Goal: Information Seeking & Learning: Learn about a topic

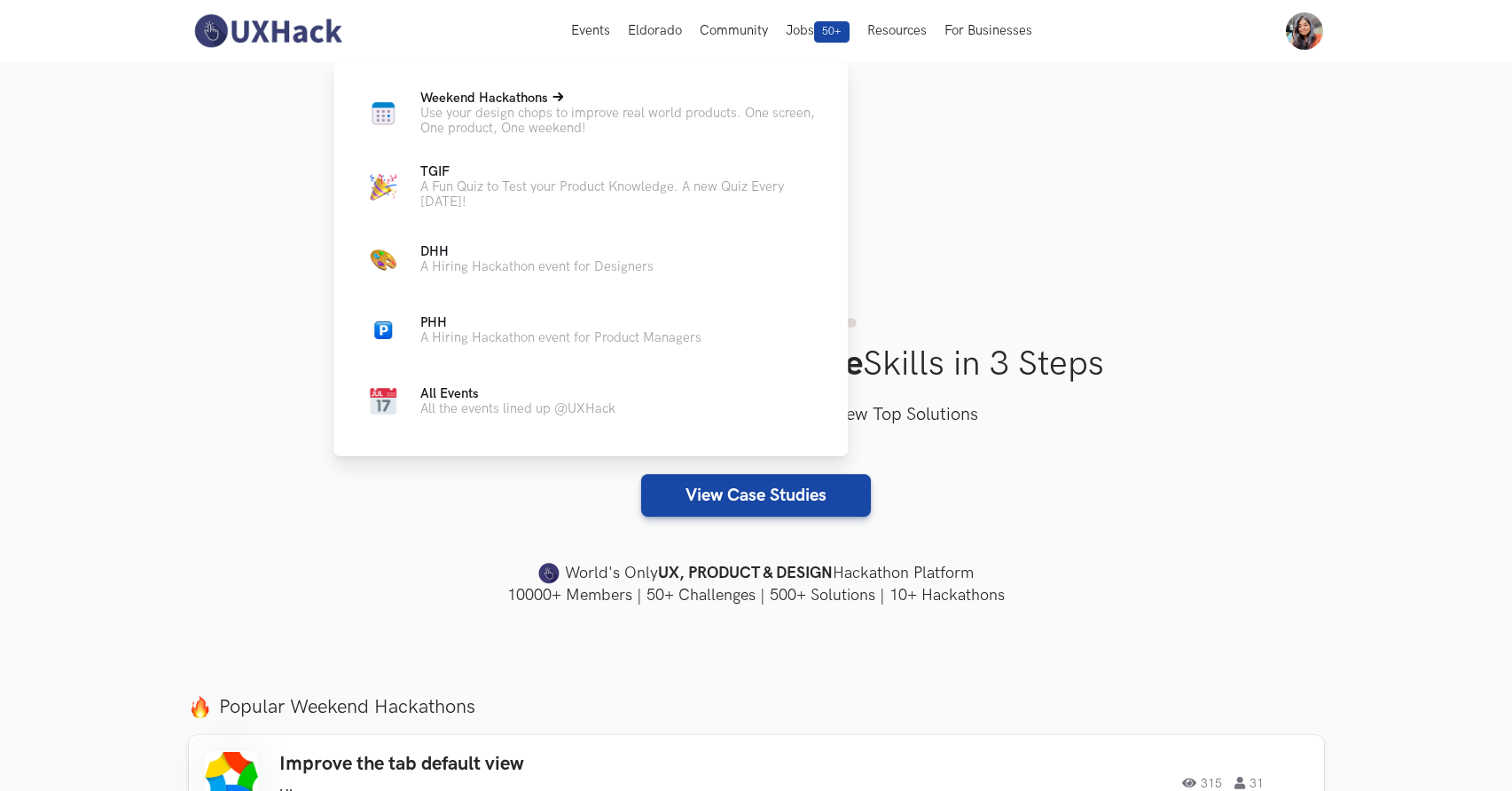
click at [546, 98] on span "Weekend Hackathons Live" at bounding box center [484, 98] width 128 height 15
click at [526, 112] on p "Use your design chops to improve real world products. One screen, One product, …" at bounding box center [619, 121] width 399 height 30
click at [526, 118] on p "Use your design chops to improve real world products. One screen, One product, …" at bounding box center [619, 121] width 399 height 30
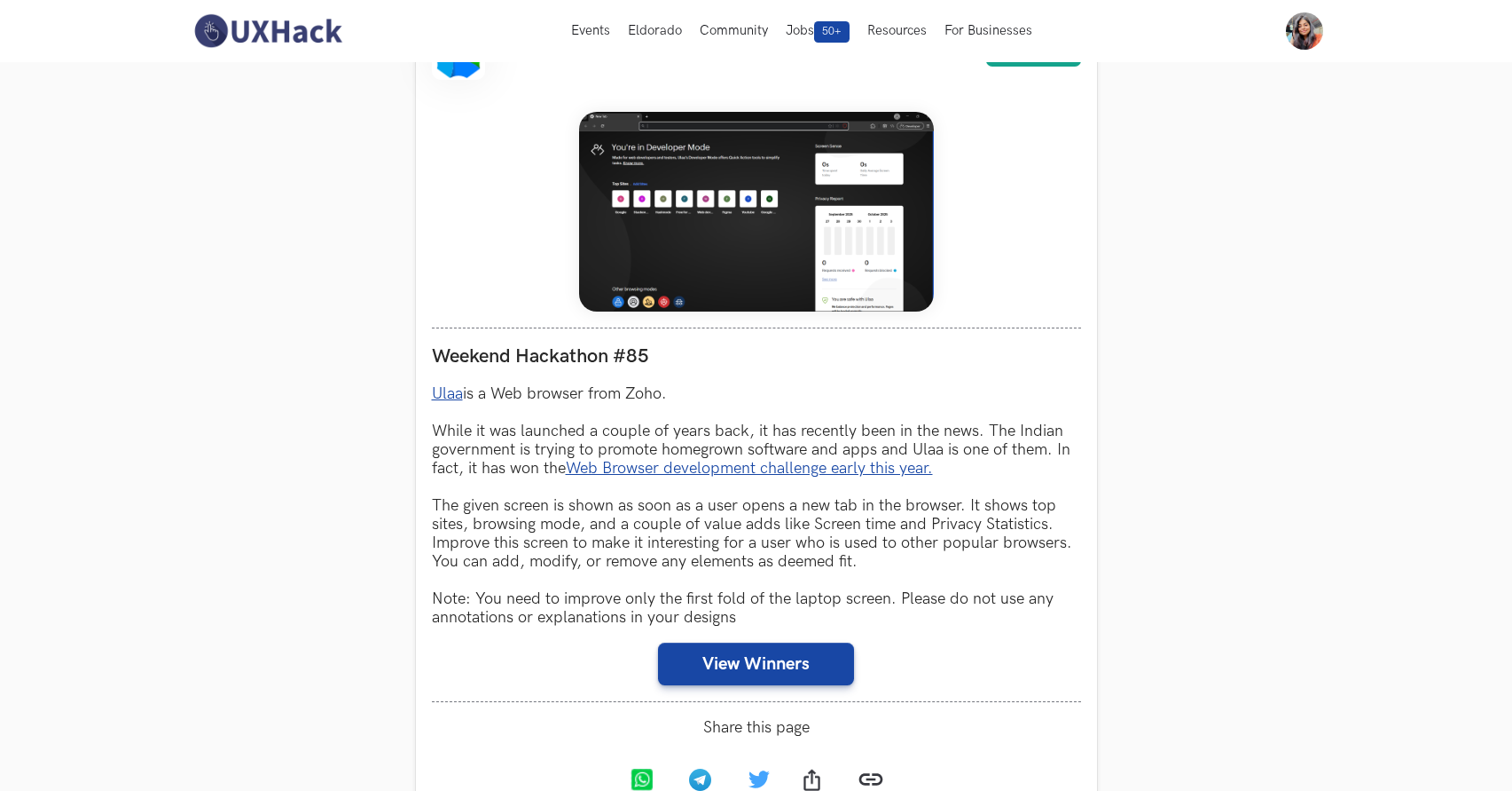
scroll to position [720, 0]
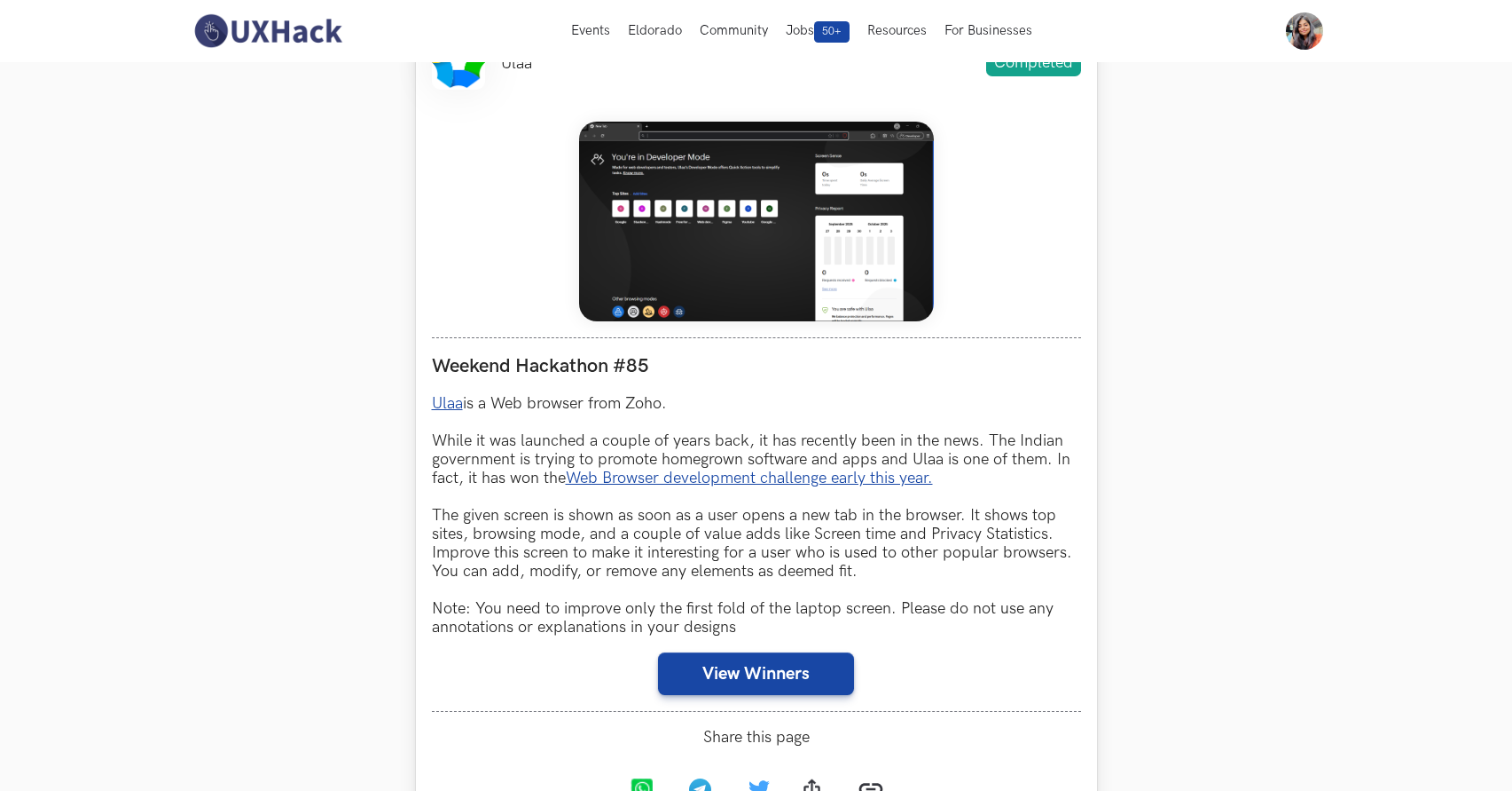
click at [969, 234] on div at bounding box center [756, 221] width 649 height 199
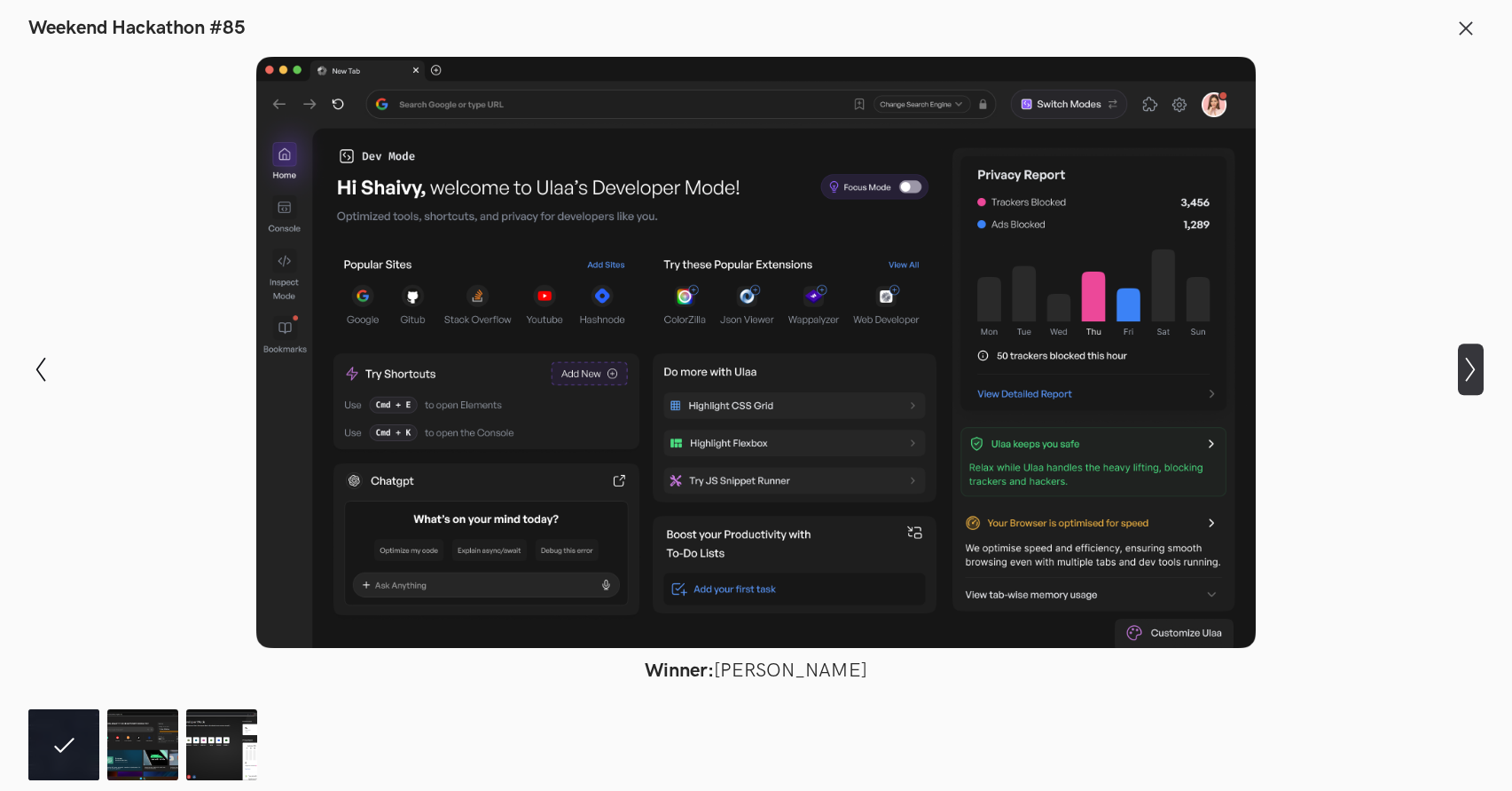
click at [1480, 368] on icon "Show next slide" at bounding box center [1471, 369] width 26 height 26
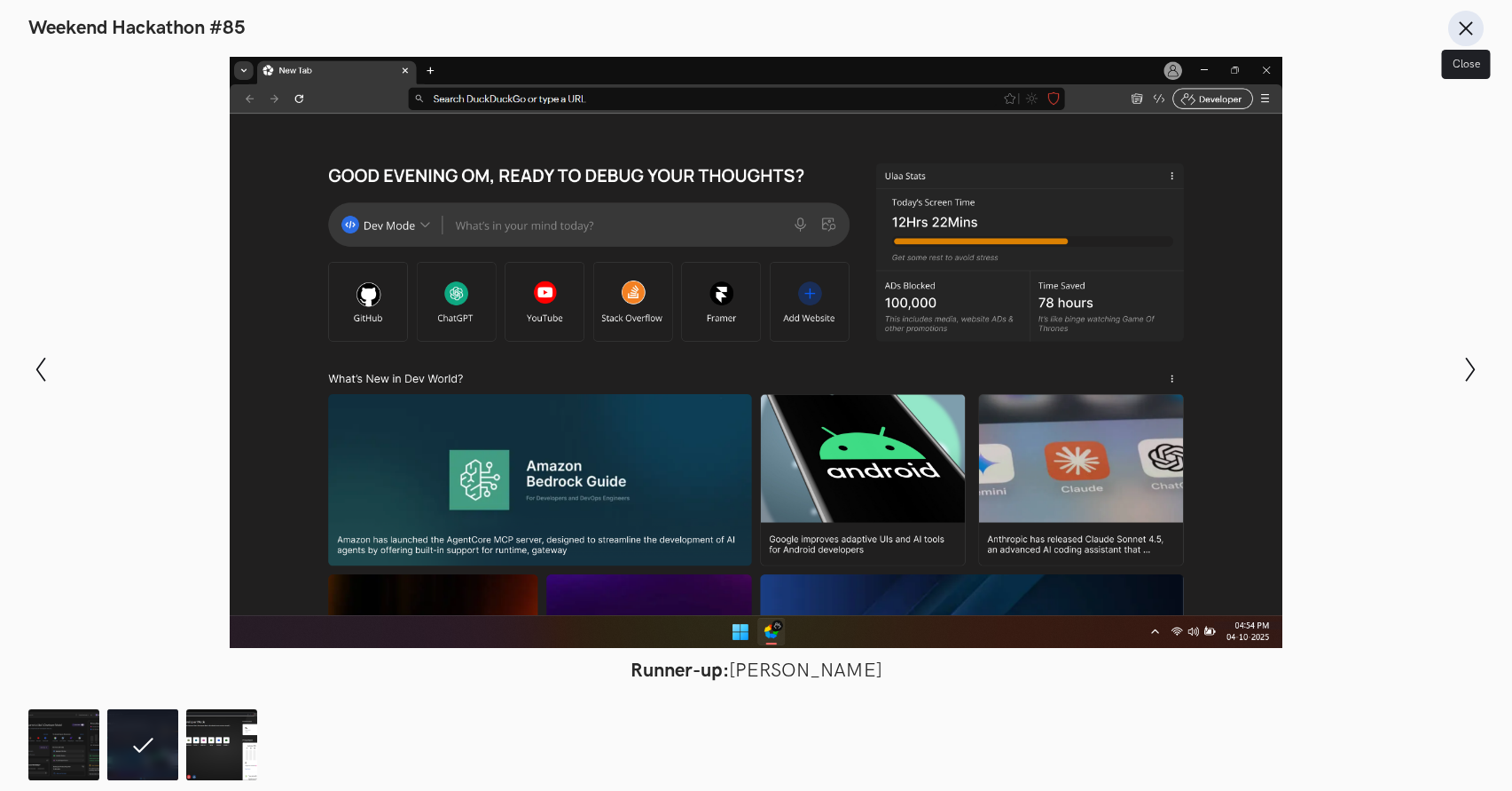
click at [1469, 26] on icon at bounding box center [1466, 29] width 19 height 19
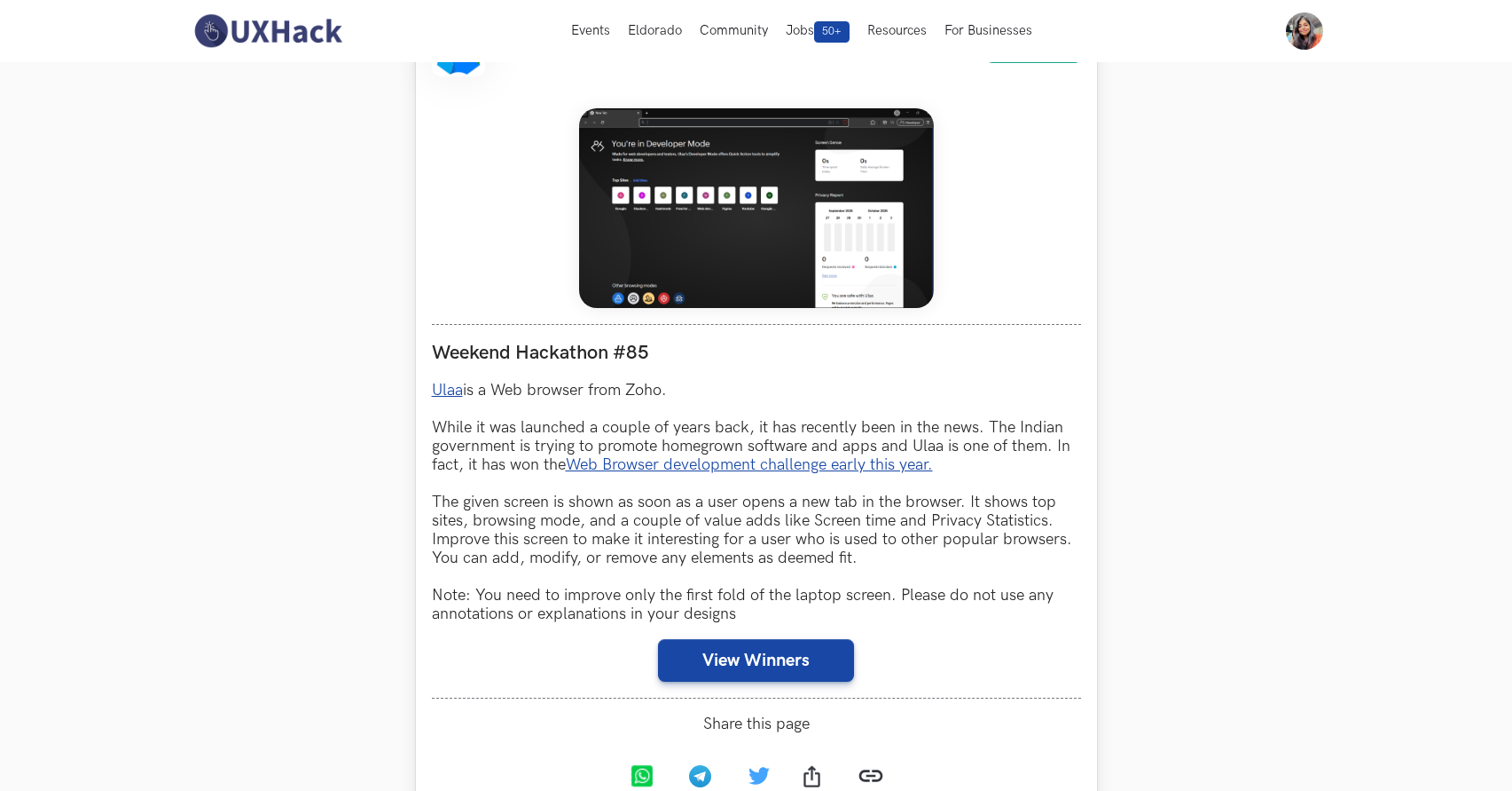
scroll to position [735, 0]
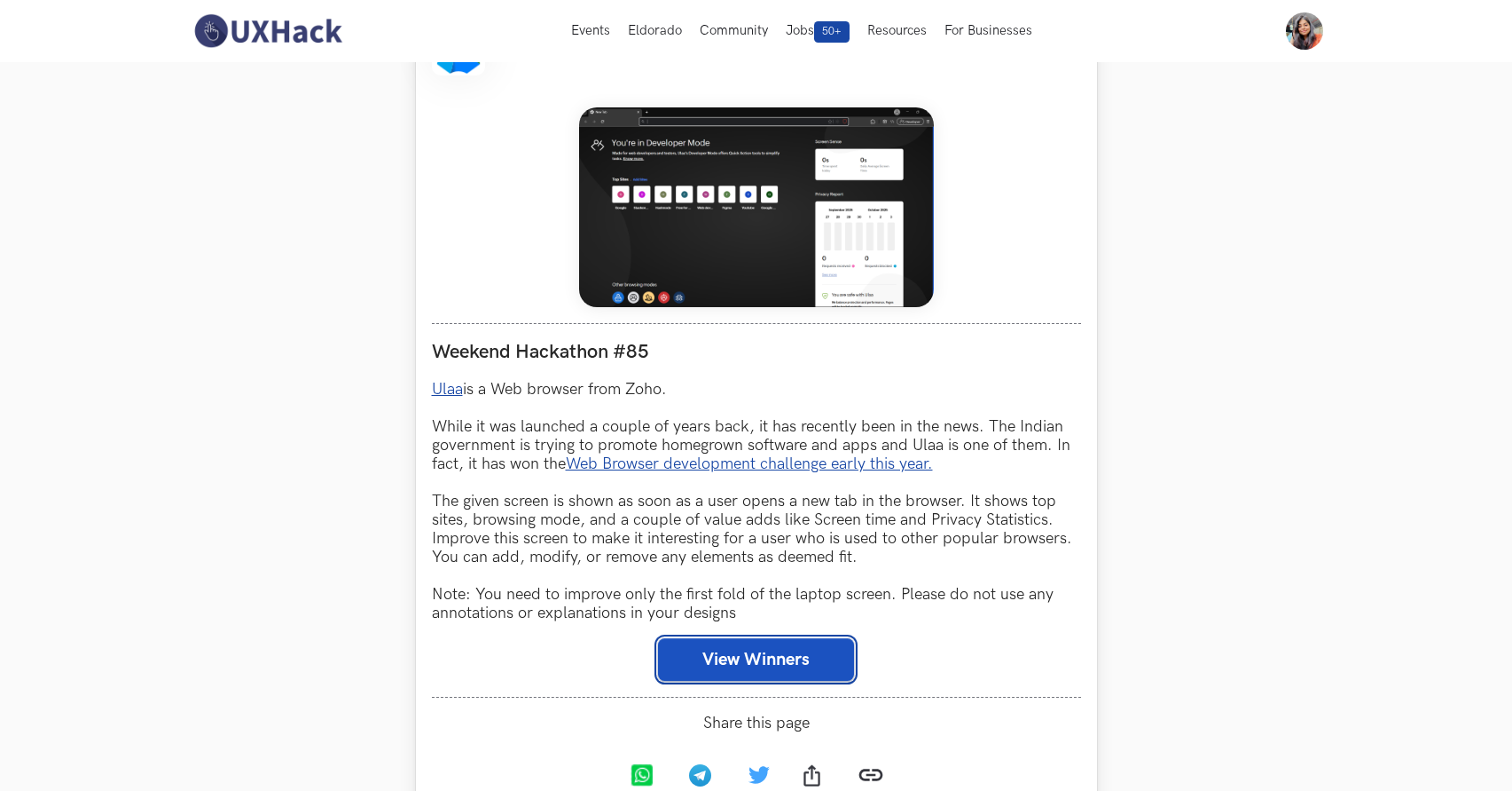
click at [740, 672] on button "View Winners" at bounding box center [756, 659] width 196 height 43
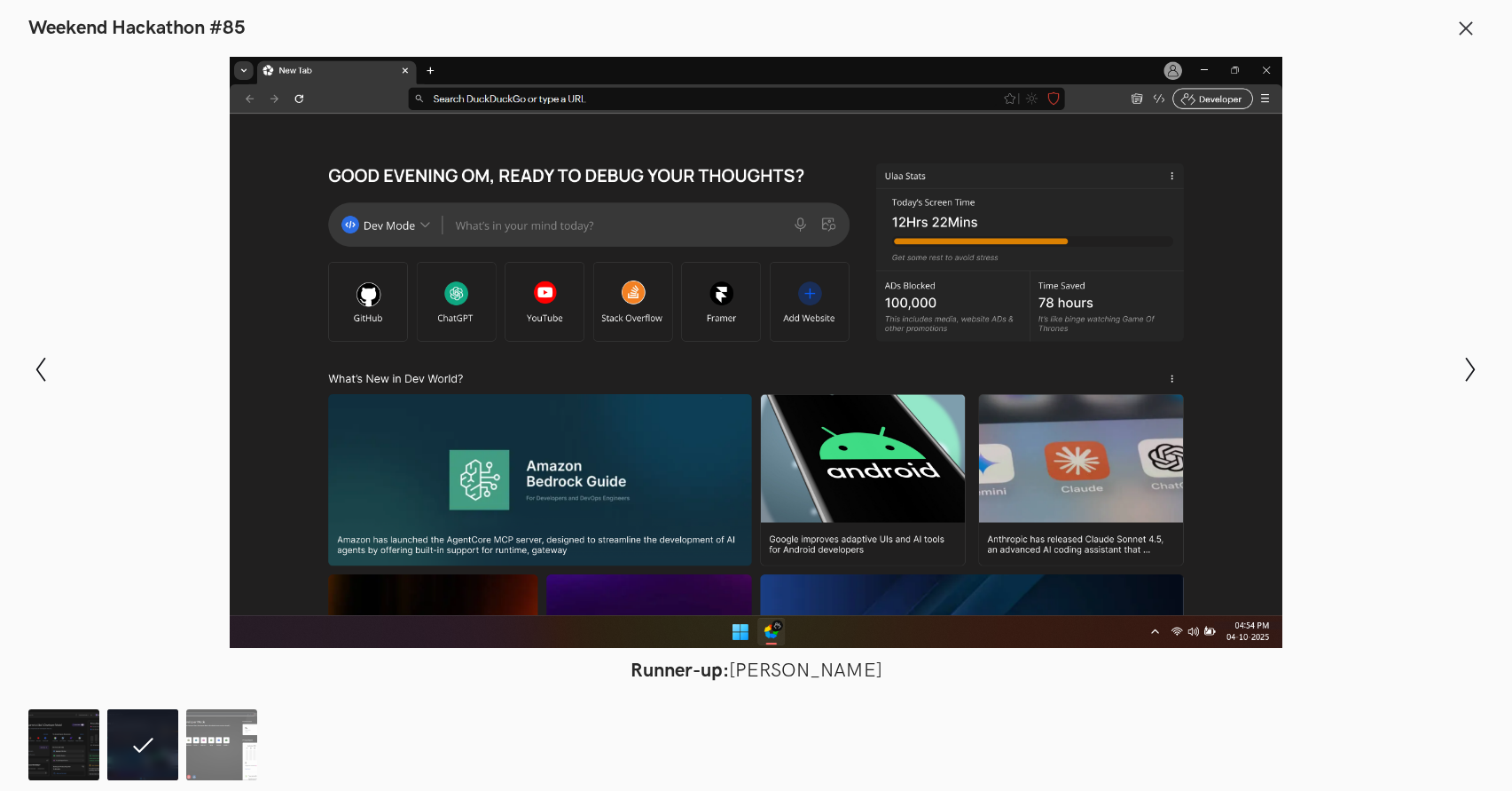
click at [76, 761] on img at bounding box center [64, 744] width 71 height 71
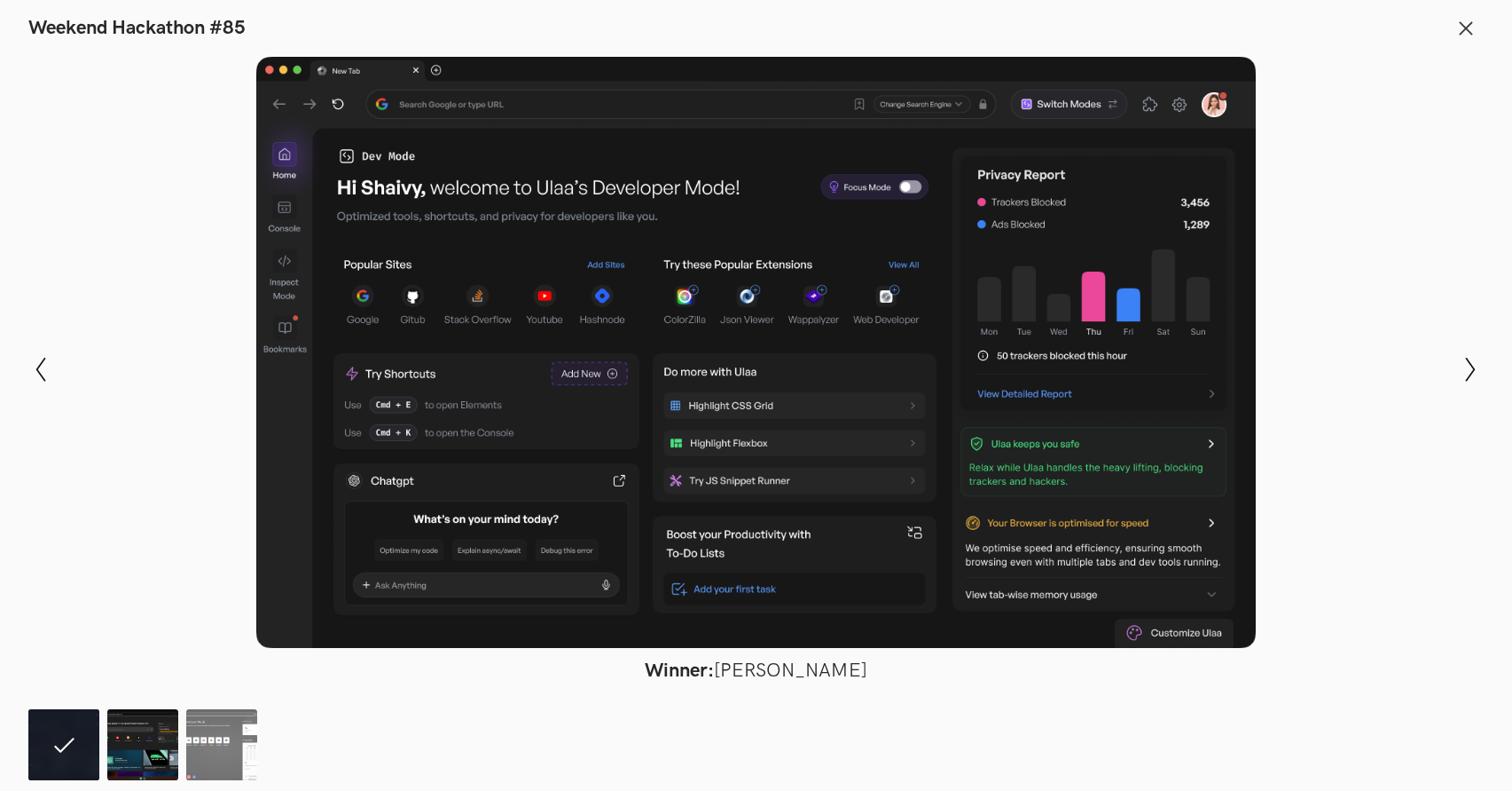
click at [157, 748] on img at bounding box center [143, 744] width 71 height 71
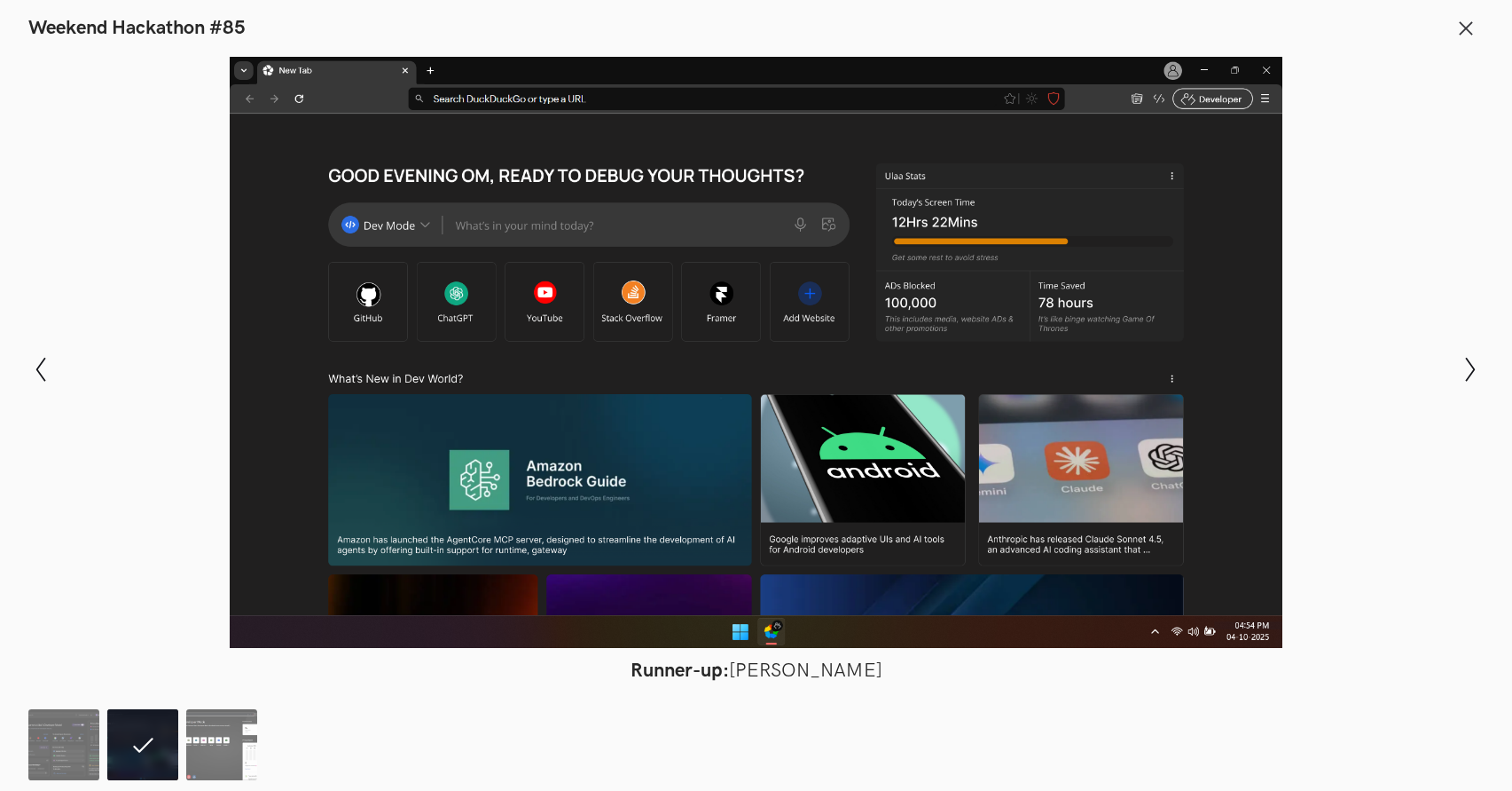
click at [181, 743] on ol at bounding box center [147, 744] width 237 height 71
click at [197, 748] on img at bounding box center [222, 744] width 71 height 71
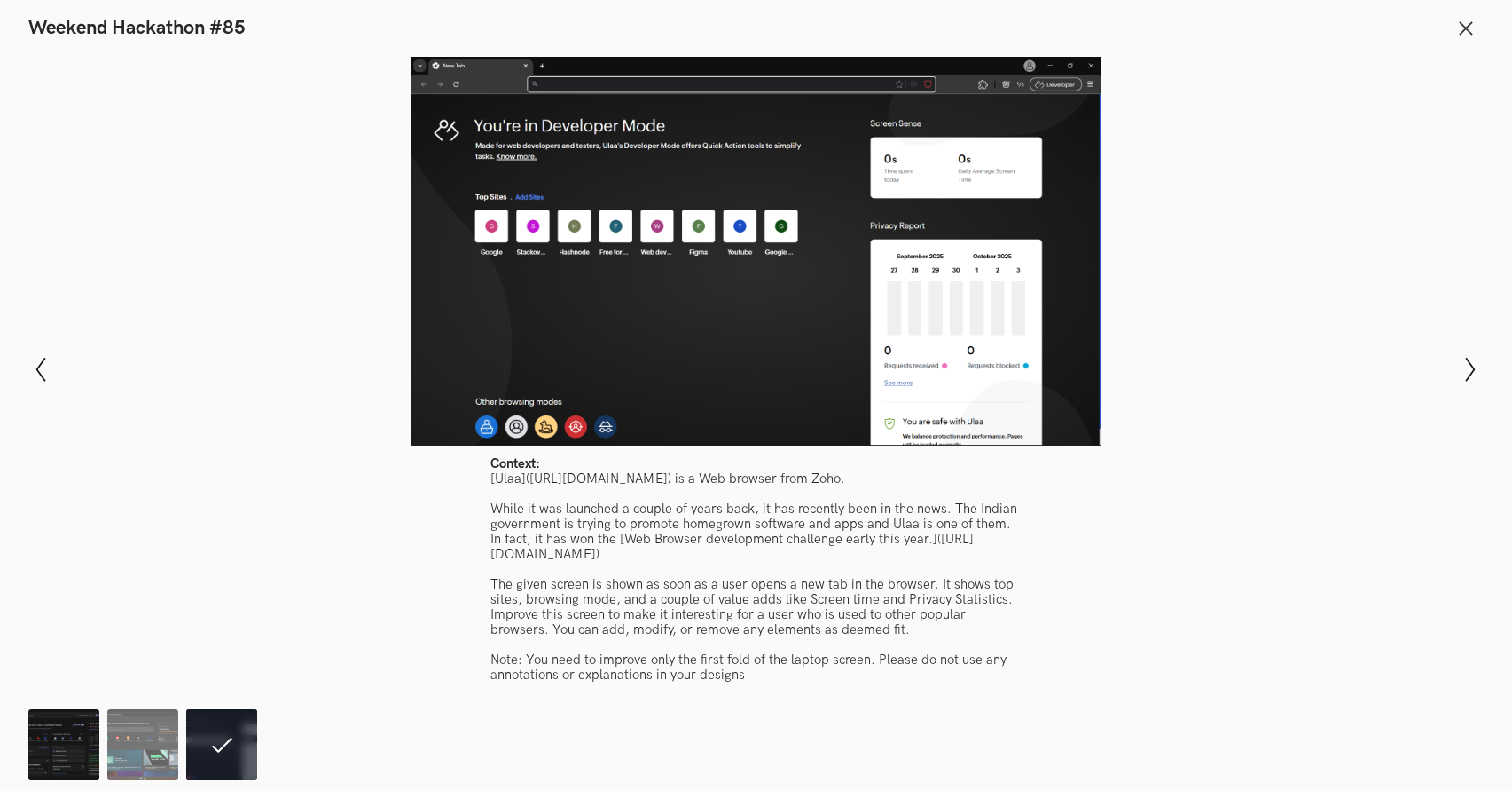
click at [76, 747] on img at bounding box center [64, 744] width 71 height 71
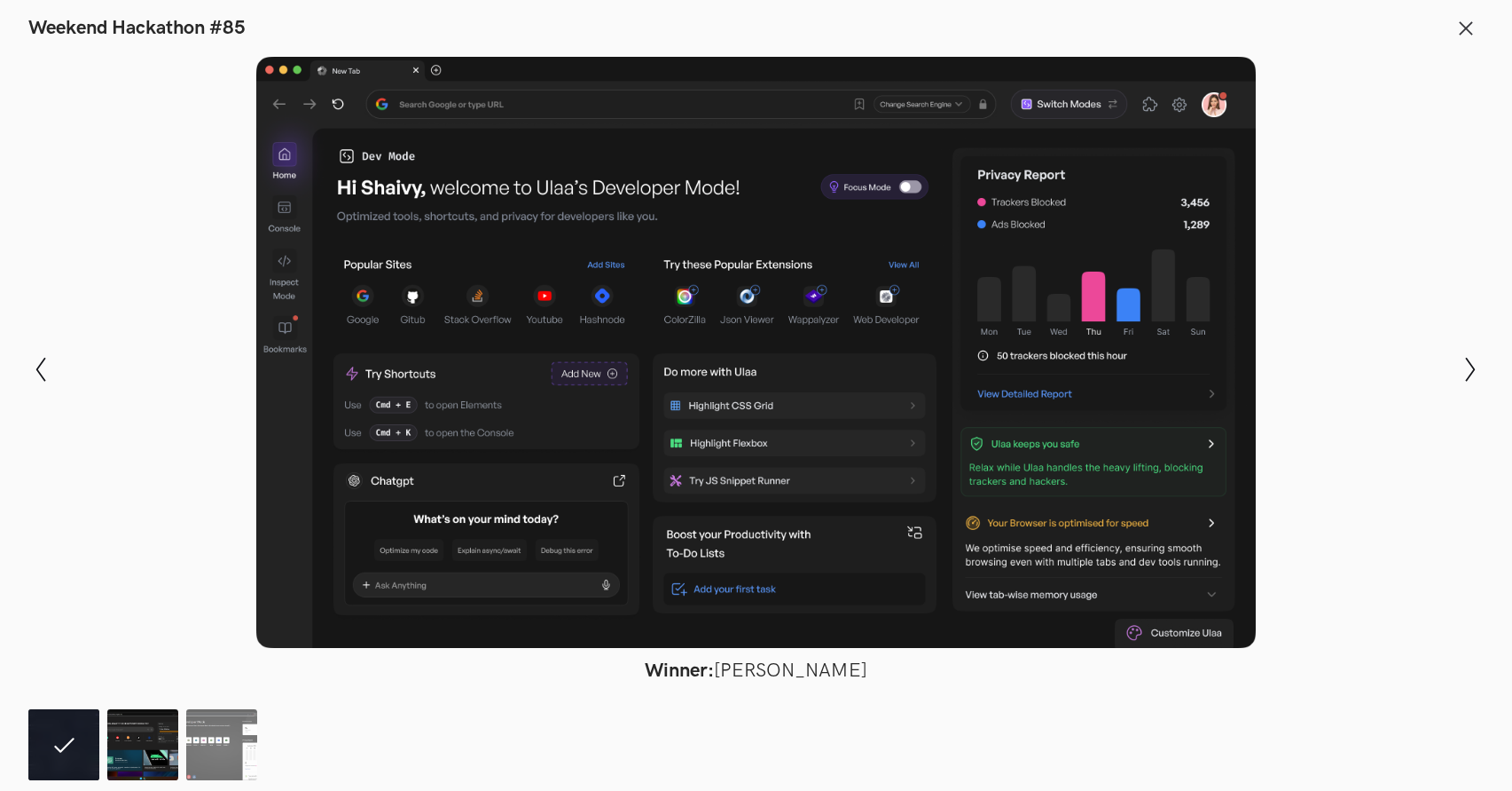
click at [127, 740] on img at bounding box center [143, 744] width 71 height 71
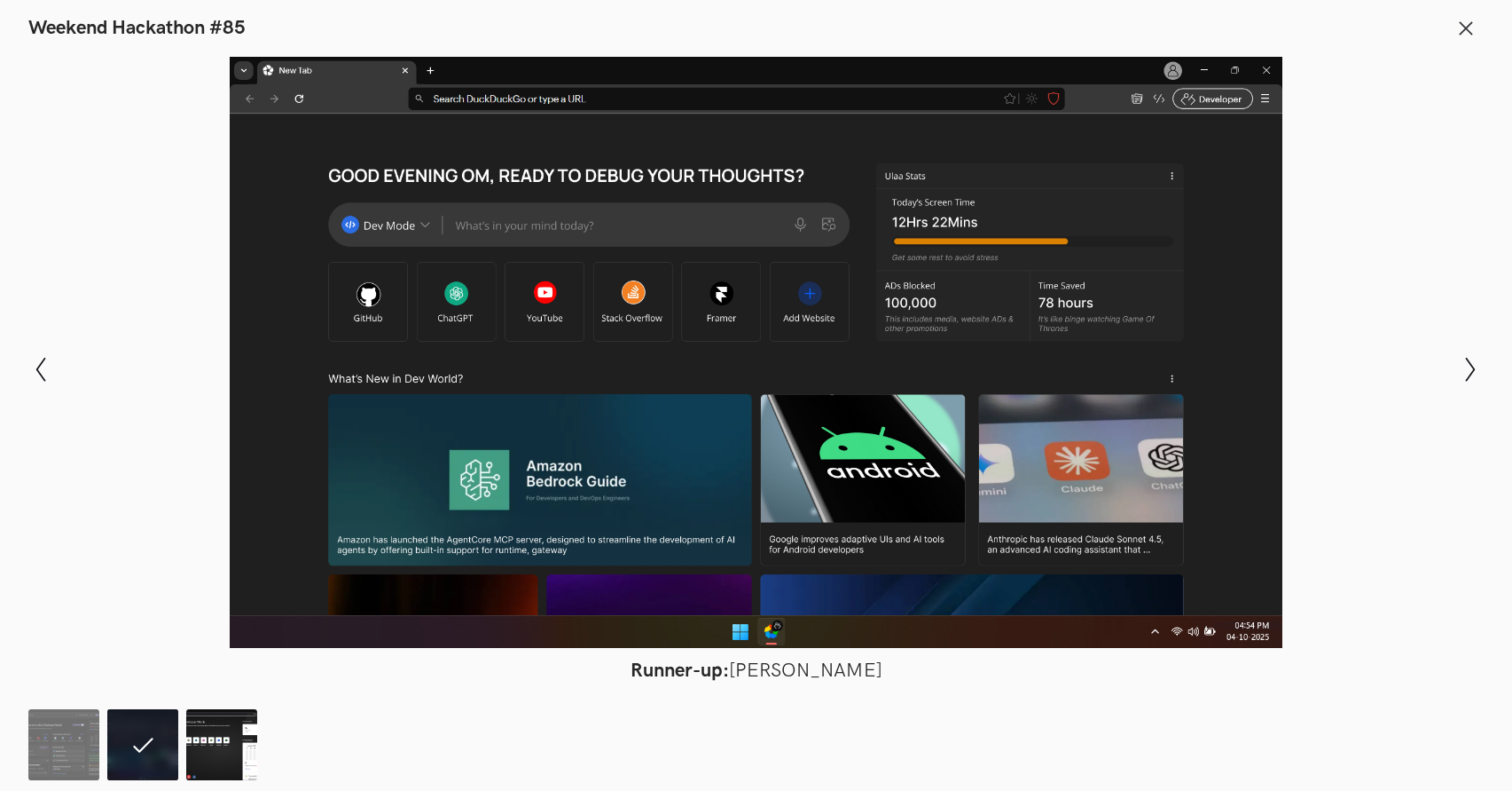
click at [209, 750] on img at bounding box center [222, 744] width 71 height 71
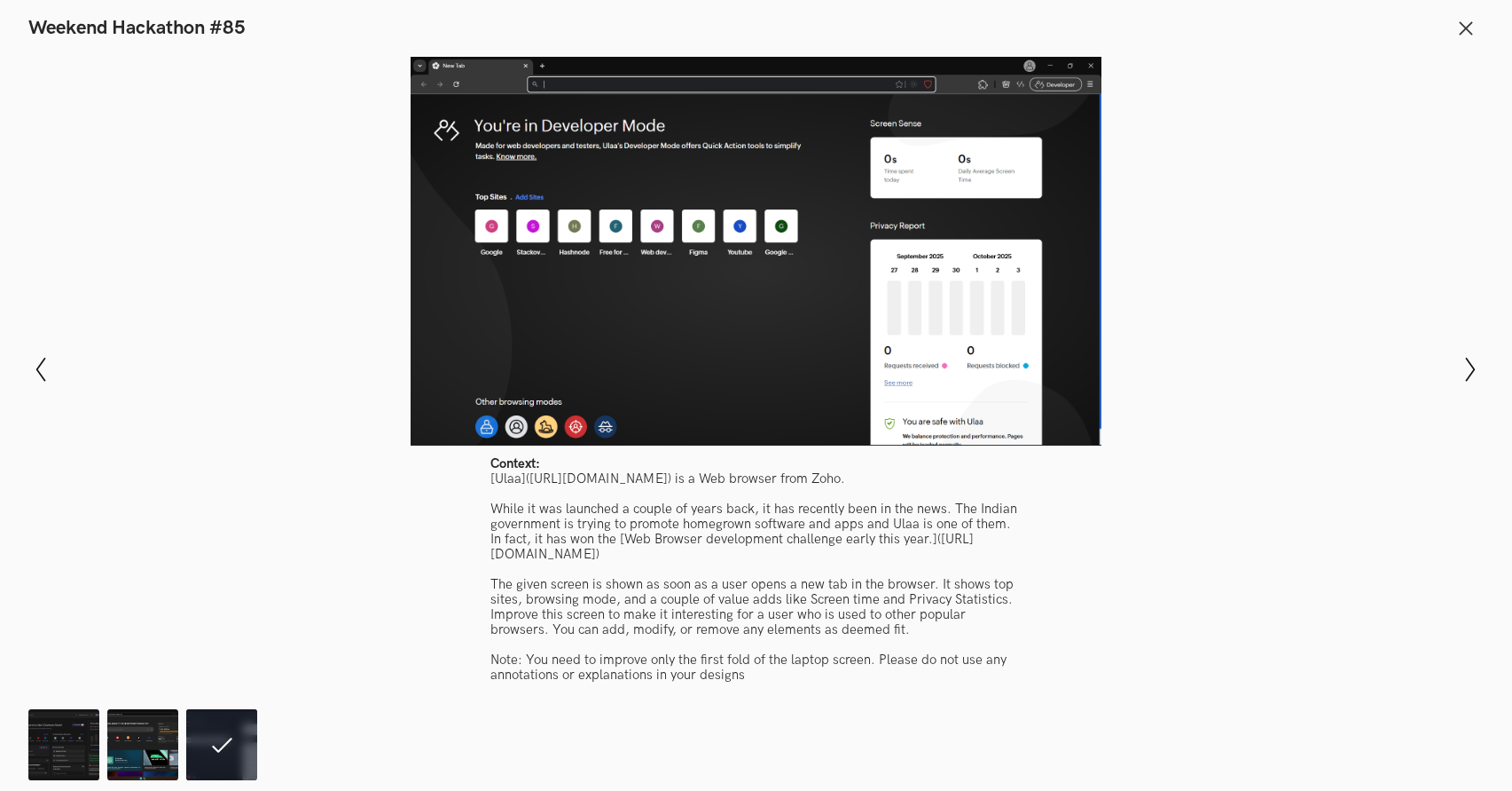
scroll to position [771, 0]
click at [63, 736] on img at bounding box center [64, 744] width 71 height 71
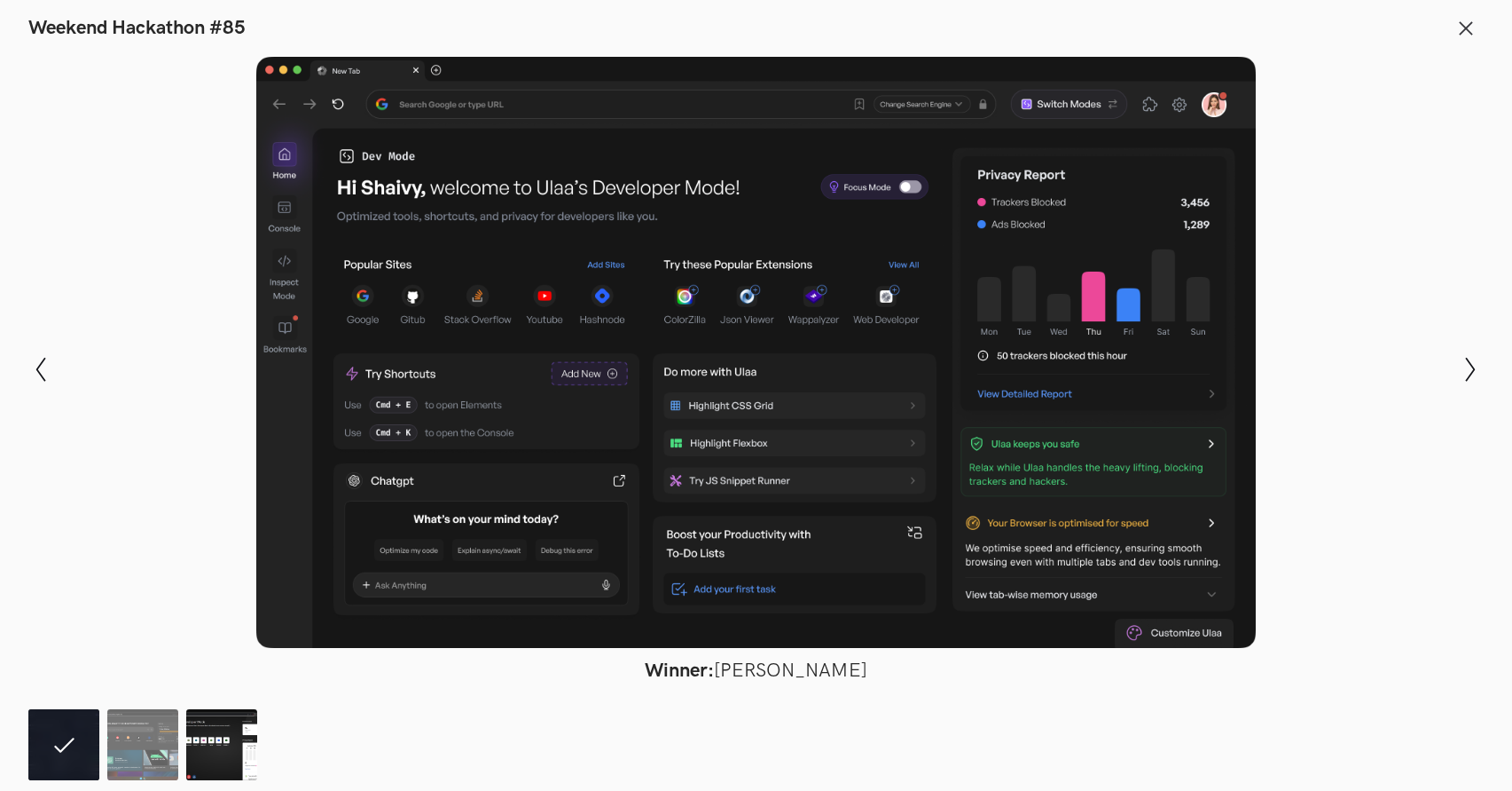
click at [200, 740] on img at bounding box center [222, 744] width 71 height 71
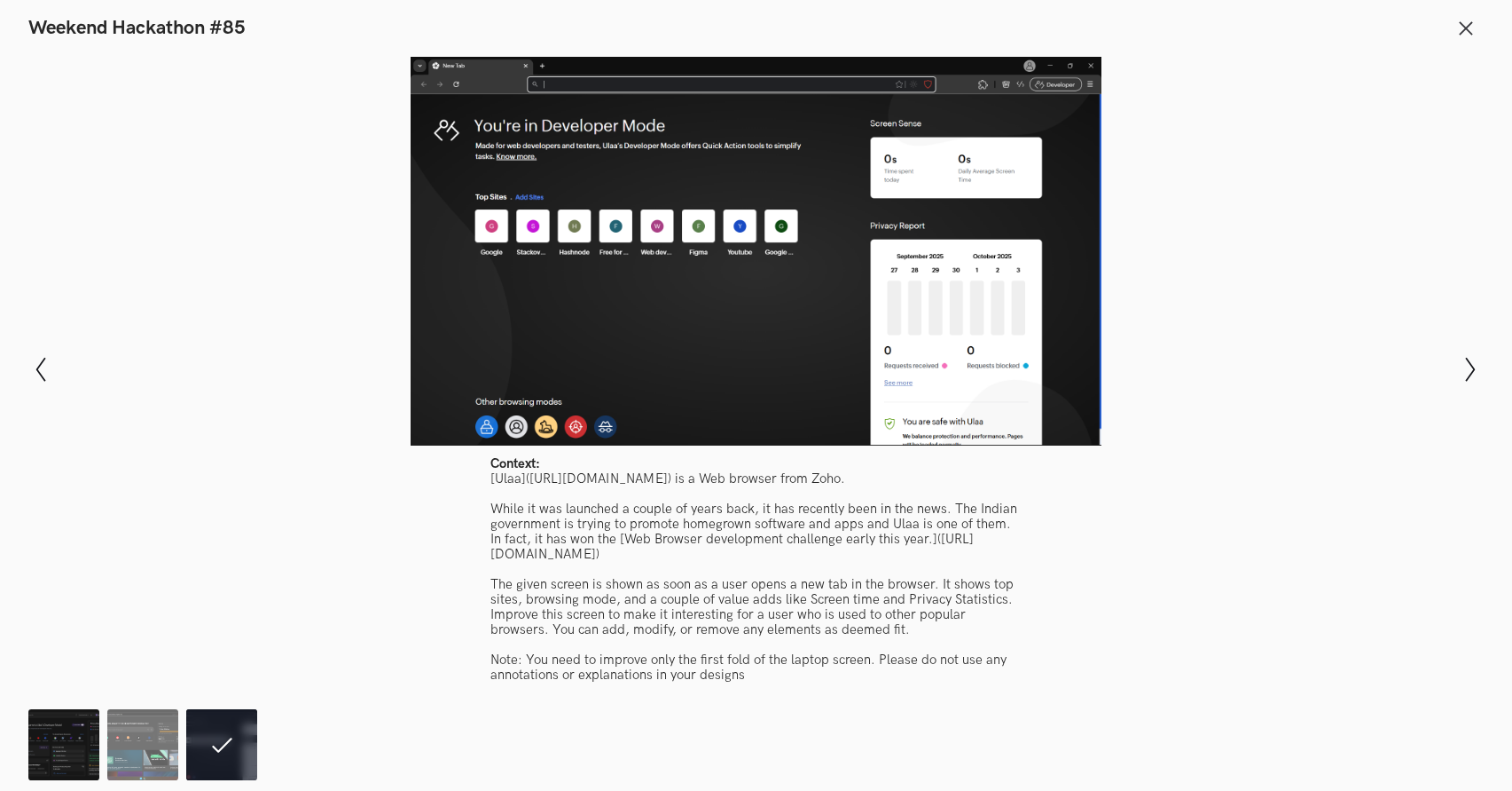
click at [72, 760] on img at bounding box center [64, 744] width 71 height 71
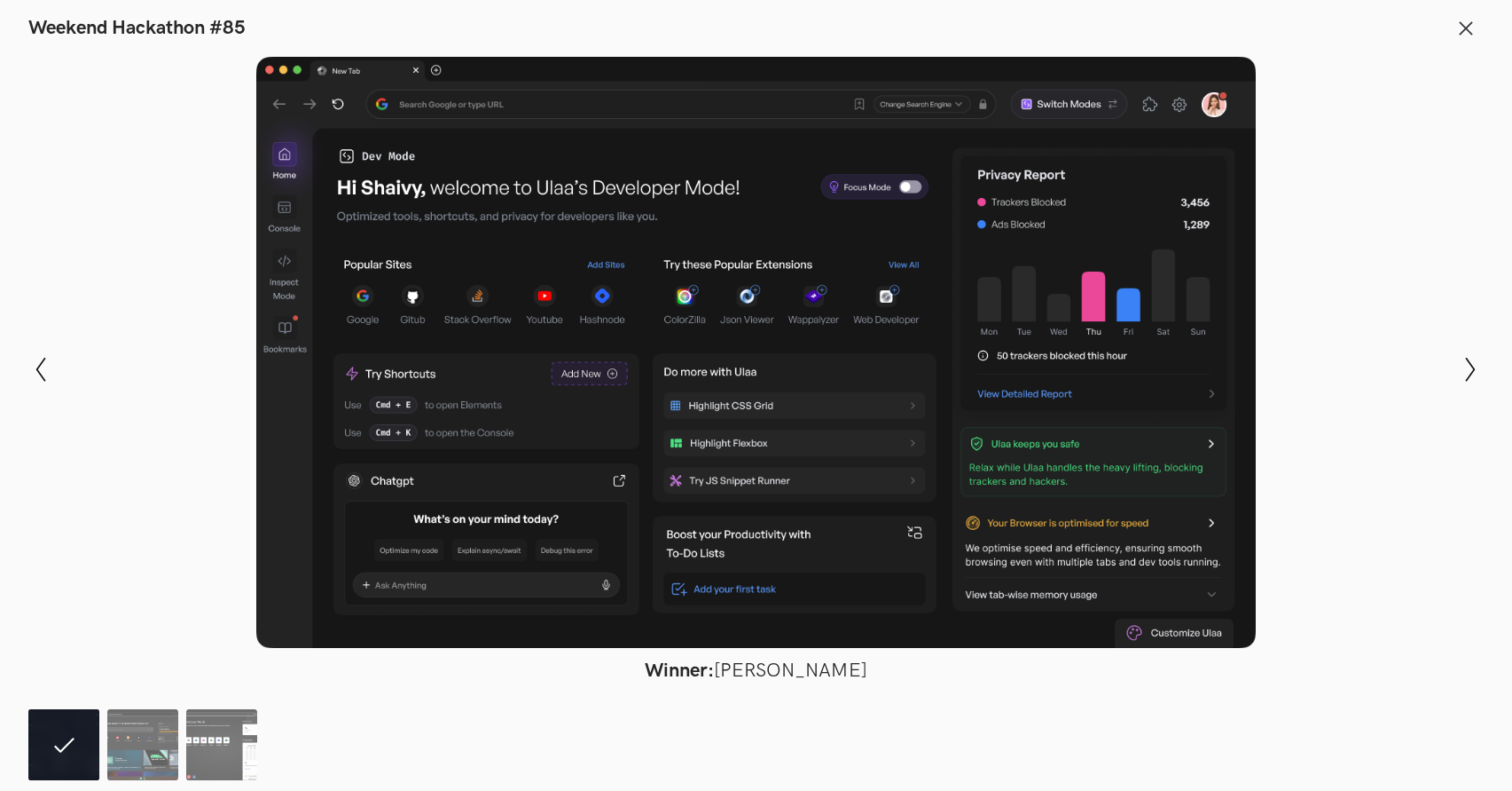
click at [181, 744] on ol at bounding box center [147, 744] width 237 height 71
click at [236, 743] on img at bounding box center [222, 744] width 71 height 71
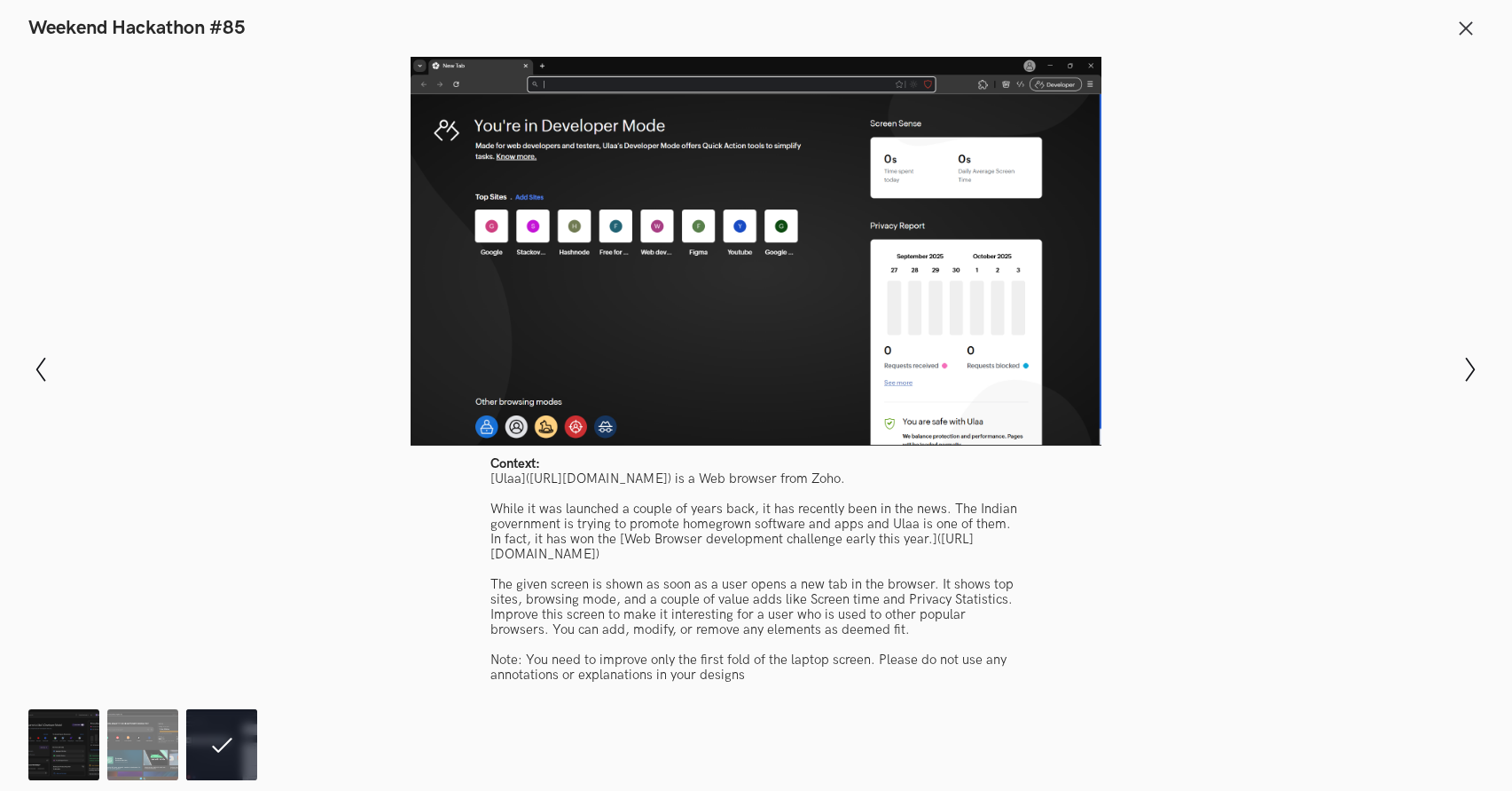
click at [92, 761] on img at bounding box center [64, 744] width 71 height 71
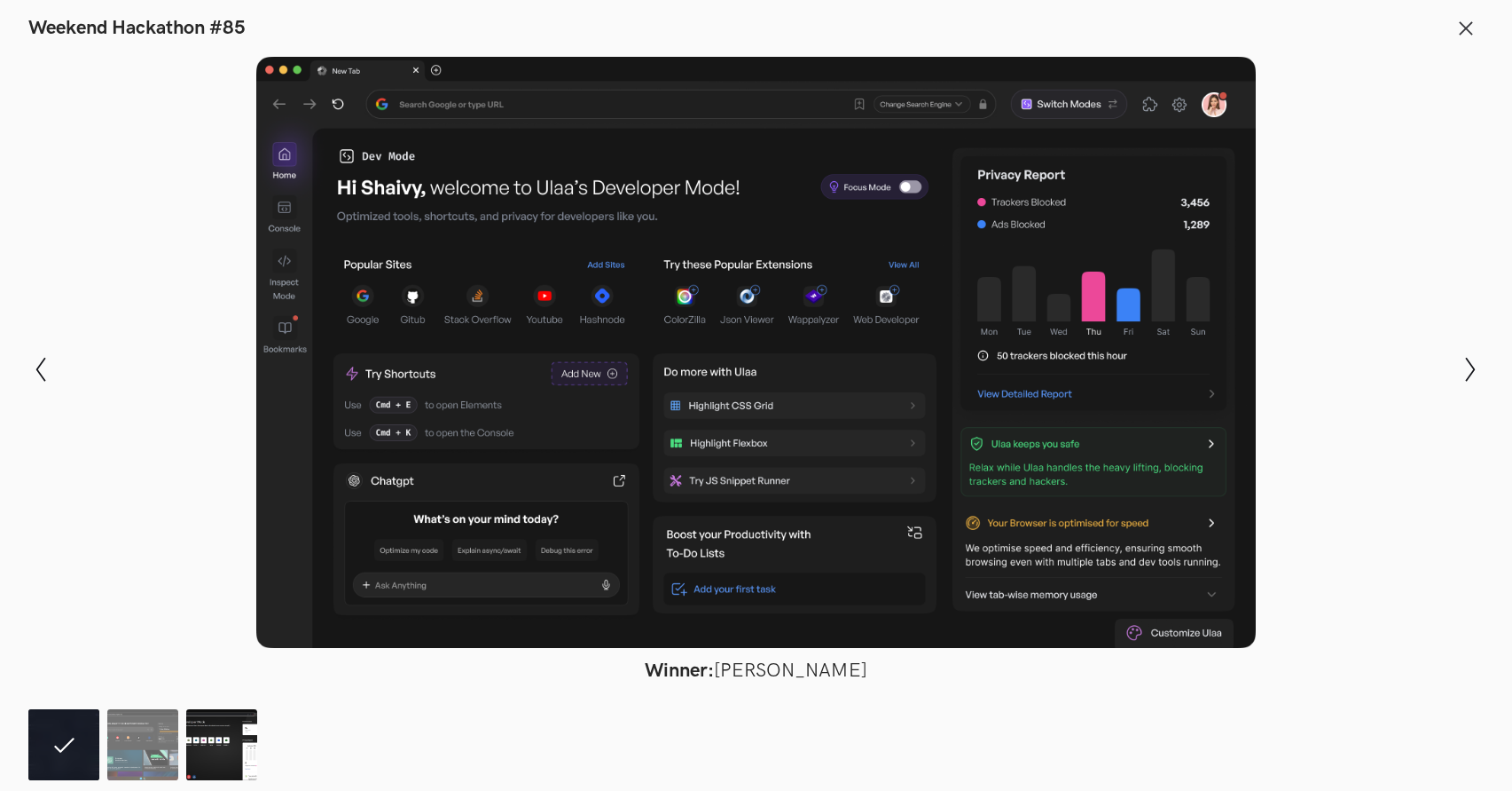
click at [214, 761] on img at bounding box center [222, 744] width 71 height 71
